Goal: Find specific page/section: Find specific page/section

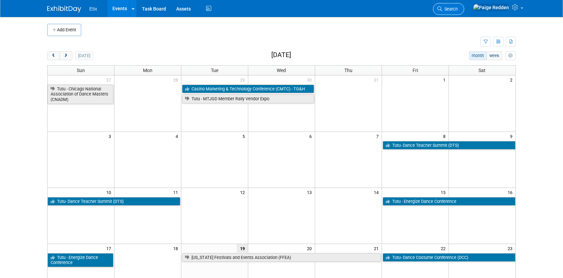
click at [458, 8] on span "Search" at bounding box center [450, 8] width 16 height 5
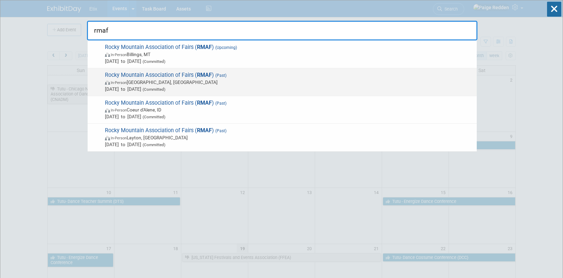
type input "rmaf"
click at [182, 80] on span "In-Person Rapid City, SD" at bounding box center [289, 82] width 368 height 7
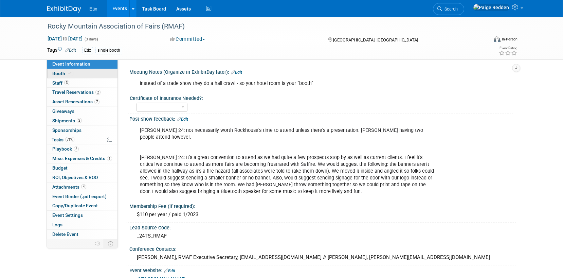
click at [80, 74] on link "Booth" at bounding box center [82, 73] width 71 height 9
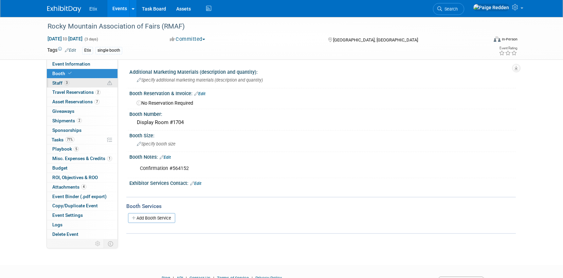
click at [78, 83] on link "3 Staff 3" at bounding box center [82, 82] width 71 height 9
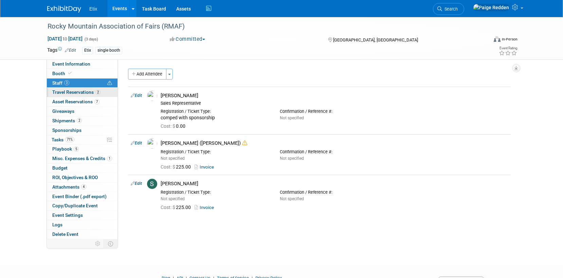
click at [78, 91] on span "Travel Reservations 2" at bounding box center [76, 91] width 48 height 5
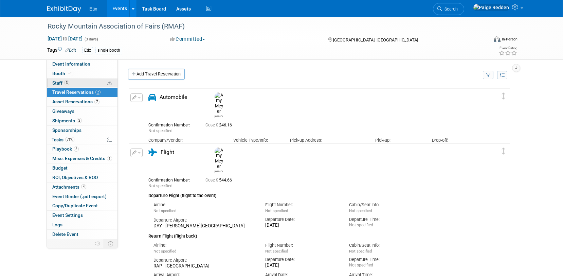
click at [79, 83] on link "3 Staff 3" at bounding box center [82, 82] width 71 height 9
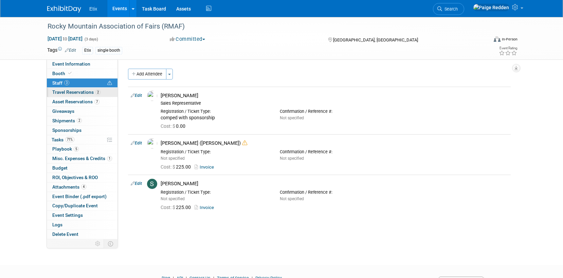
click at [80, 91] on span "Travel Reservations 2" at bounding box center [76, 91] width 48 height 5
